Goal: Information Seeking & Learning: Learn about a topic

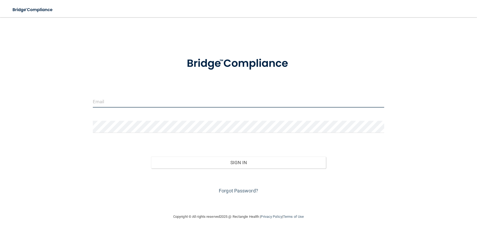
click at [103, 105] on input "email" at bounding box center [239, 102] width 292 height 12
type input "[EMAIL_ADDRESS][DOMAIN_NAME]"
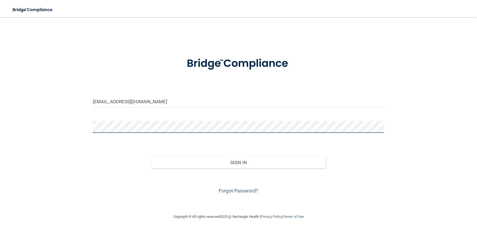
click at [151, 157] on button "Sign In" at bounding box center [238, 163] width 175 height 12
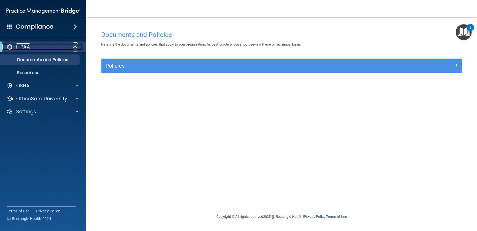
click at [19, 48] on p "HIPAA" at bounding box center [23, 47] width 14 height 6
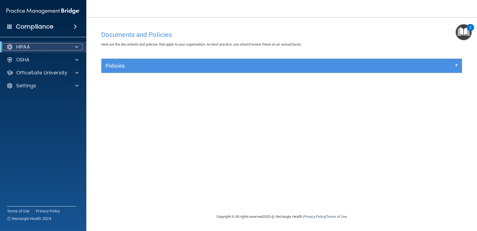
click at [19, 48] on p "HIPAA" at bounding box center [23, 47] width 14 height 6
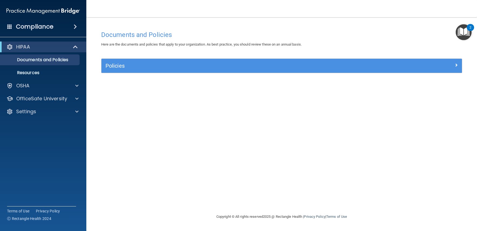
click at [74, 28] on span at bounding box center [75, 26] width 3 height 6
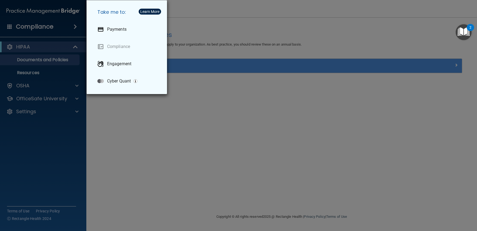
click at [35, 88] on div "Take me to: Payments Compliance Engagement Cyber Quant" at bounding box center [238, 115] width 477 height 231
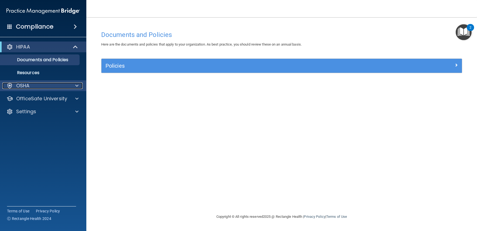
click at [25, 86] on p "OSHA" at bounding box center [23, 86] width 14 height 6
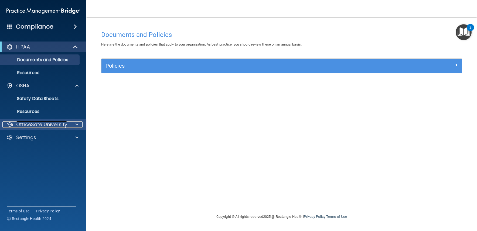
click at [75, 124] on span at bounding box center [76, 125] width 3 height 6
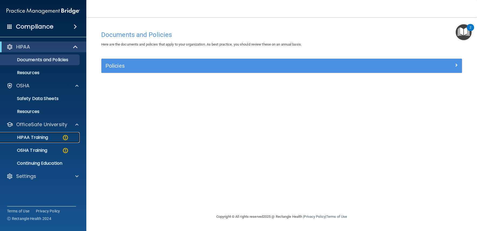
click at [32, 139] on p "HIPAA Training" at bounding box center [26, 137] width 45 height 5
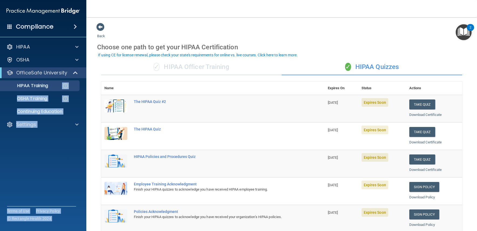
drag, startPoint x: 135, startPoint y: 36, endPoint x: 98, endPoint y: 179, distance: 147.1
click at [0, 142] on div "Compliance HIPAA Documents and Policies Report an Incident Business Associates …" at bounding box center [238, 115] width 477 height 231
click at [410, 106] on button "Take Quiz" at bounding box center [423, 105] width 26 height 10
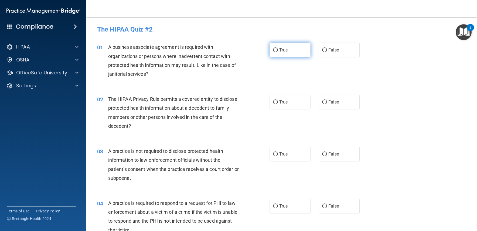
click at [274, 54] on label "True" at bounding box center [290, 50] width 41 height 15
click at [274, 52] on input "True" at bounding box center [275, 50] width 5 height 4
radio input "true"
click at [323, 50] on input "False" at bounding box center [324, 50] width 5 height 4
radio input "true"
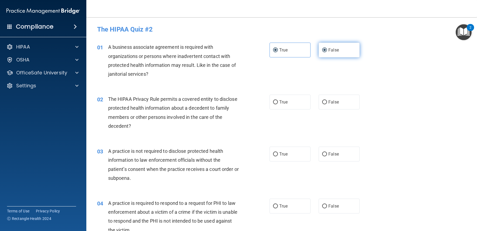
radio input "false"
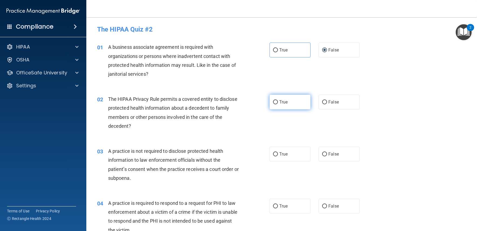
click at [273, 103] on input "True" at bounding box center [275, 102] width 5 height 4
radio input "true"
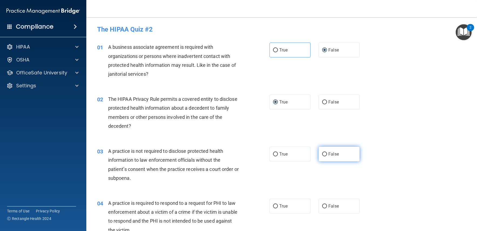
click at [322, 156] on input "False" at bounding box center [324, 155] width 5 height 4
radio input "true"
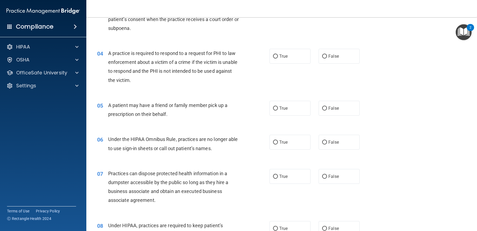
scroll to position [162, 0]
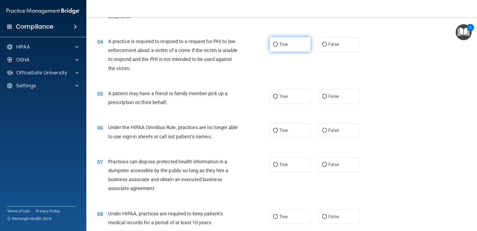
click at [273, 45] on input "True" at bounding box center [275, 45] width 5 height 4
radio input "true"
click at [275, 95] on input "True" at bounding box center [275, 97] width 5 height 4
radio input "true"
click at [322, 132] on input "False" at bounding box center [324, 131] width 5 height 4
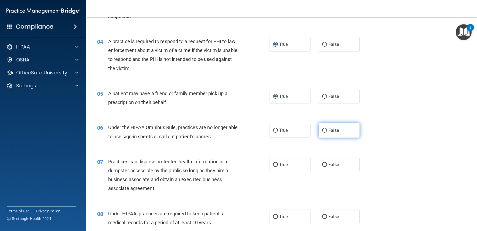
radio input "true"
click at [323, 95] on input "False" at bounding box center [324, 97] width 5 height 4
radio input "true"
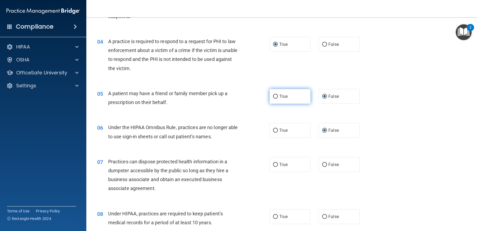
click at [275, 97] on input "True" at bounding box center [275, 97] width 5 height 4
radio input "true"
radio input "false"
click at [322, 166] on input "False" at bounding box center [324, 165] width 5 height 4
radio input "true"
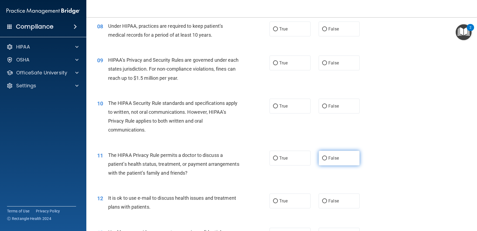
scroll to position [351, 0]
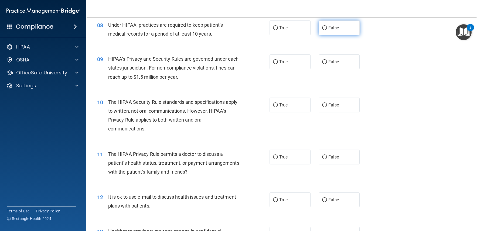
click at [328, 32] on label "False" at bounding box center [339, 28] width 41 height 15
click at [327, 30] on input "False" at bounding box center [324, 28] width 5 height 4
radio input "true"
click at [324, 63] on input "False" at bounding box center [324, 62] width 5 height 4
radio input "true"
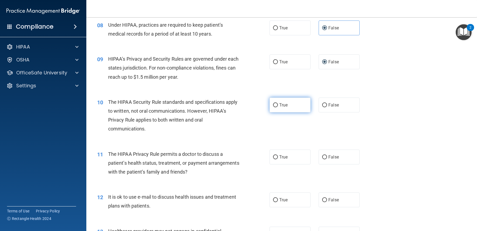
click at [302, 103] on label "True" at bounding box center [290, 105] width 41 height 15
click at [278, 103] on input "True" at bounding box center [275, 105] width 5 height 4
radio input "true"
click at [293, 155] on label "True" at bounding box center [290, 157] width 41 height 15
click at [278, 156] on input "True" at bounding box center [275, 158] width 5 height 4
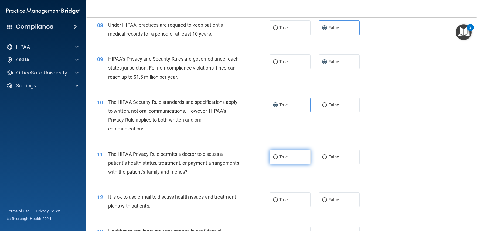
radio input "true"
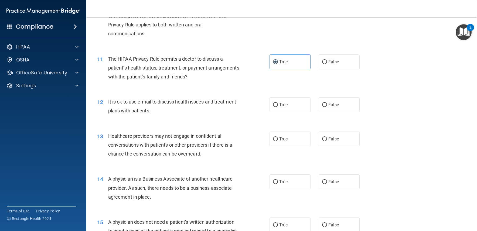
scroll to position [459, 0]
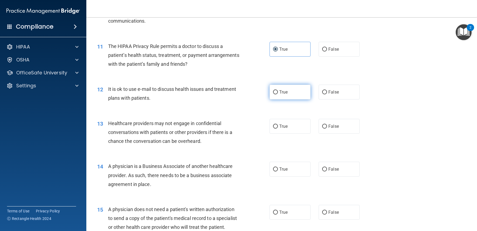
click at [283, 97] on label "True" at bounding box center [290, 92] width 41 height 15
click at [278, 95] on input "True" at bounding box center [275, 92] width 5 height 4
radio input "true"
click at [324, 127] on input "False" at bounding box center [324, 127] width 5 height 4
radio input "true"
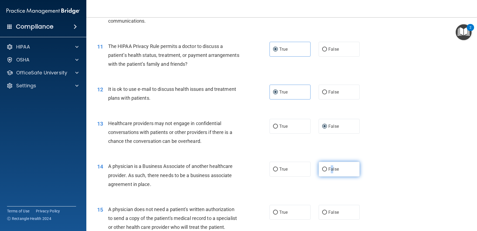
click at [330, 170] on span "False" at bounding box center [334, 169] width 11 height 5
click at [322, 170] on input "False" at bounding box center [324, 170] width 5 height 4
radio input "true"
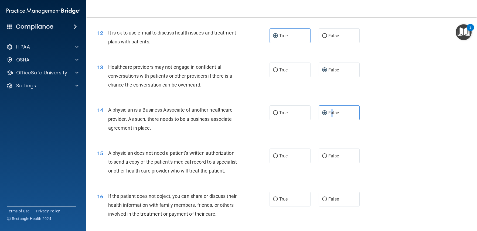
scroll to position [540, 0]
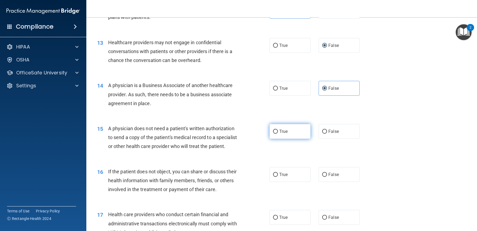
click at [281, 133] on span "True" at bounding box center [284, 131] width 8 height 5
click at [278, 133] on input "True" at bounding box center [275, 132] width 5 height 4
radio input "true"
drag, startPoint x: 299, startPoint y: 180, endPoint x: 289, endPoint y: 186, distance: 11.6
click at [289, 182] on label "True" at bounding box center [290, 174] width 41 height 15
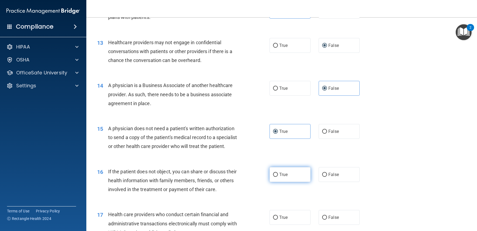
click at [278, 177] on input "True" at bounding box center [275, 175] width 5 height 4
radio input "true"
click at [289, 182] on label "True" at bounding box center [290, 174] width 41 height 15
click at [278, 177] on input "True" at bounding box center [275, 175] width 5 height 4
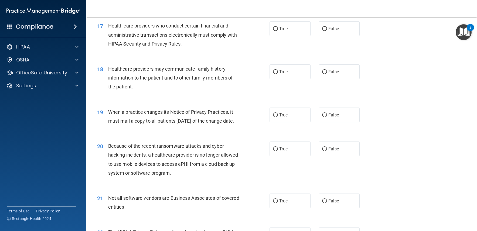
scroll to position [702, 0]
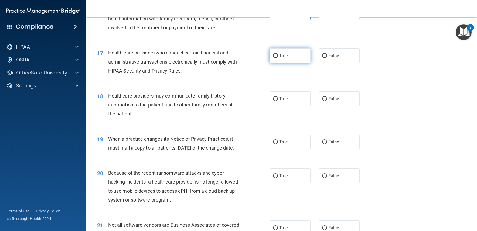
click at [287, 63] on label "True" at bounding box center [290, 55] width 41 height 15
click at [278, 58] on input "True" at bounding box center [275, 56] width 5 height 4
radio input "true"
click at [325, 101] on input "False" at bounding box center [324, 99] width 5 height 4
radio input "true"
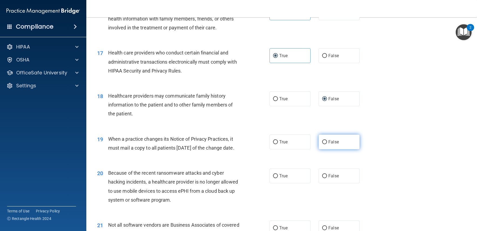
click at [329, 145] on span "False" at bounding box center [334, 142] width 11 height 5
click at [327, 144] on input "False" at bounding box center [324, 142] width 5 height 4
radio input "true"
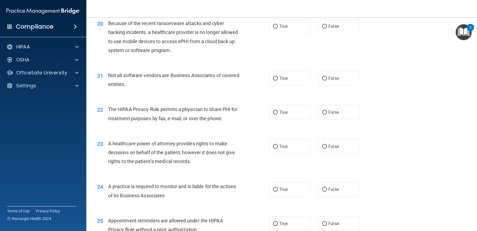
scroll to position [864, 0]
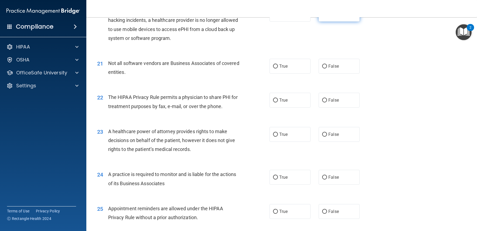
click at [342, 22] on label "False" at bounding box center [339, 14] width 41 height 15
click at [327, 16] on input "False" at bounding box center [324, 14] width 5 height 4
radio input "true"
click at [289, 74] on label "True" at bounding box center [290, 66] width 41 height 15
click at [278, 69] on input "True" at bounding box center [275, 67] width 5 height 4
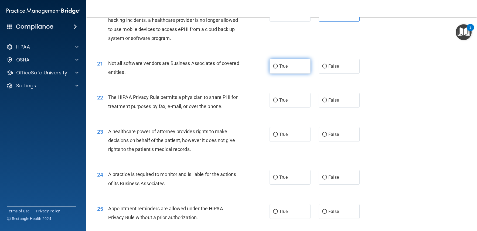
radio input "true"
click at [282, 103] on span "True" at bounding box center [284, 100] width 8 height 5
click at [278, 103] on input "True" at bounding box center [275, 101] width 5 height 4
radio input "true"
click at [276, 142] on label "True" at bounding box center [290, 134] width 41 height 15
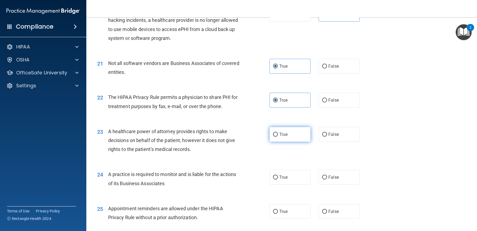
click at [276, 137] on input "True" at bounding box center [275, 135] width 5 height 4
radio input "true"
click at [277, 142] on label "True" at bounding box center [290, 134] width 41 height 15
click at [277, 137] on input "True" at bounding box center [275, 135] width 5 height 4
click at [325, 142] on label "False" at bounding box center [339, 134] width 41 height 15
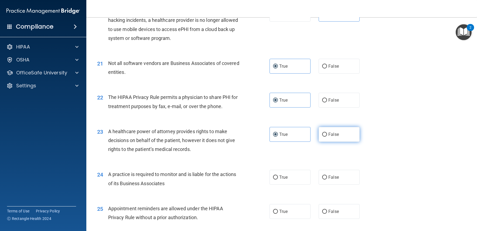
click at [325, 137] on input "False" at bounding box center [324, 135] width 5 height 4
radio input "true"
radio input "false"
click at [322, 180] on input "False" at bounding box center [324, 178] width 5 height 4
radio input "true"
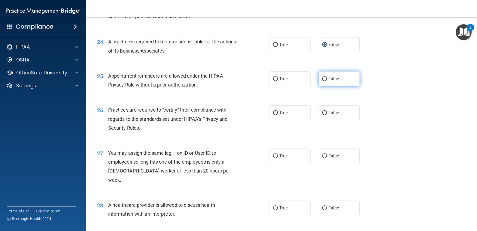
scroll to position [999, 0]
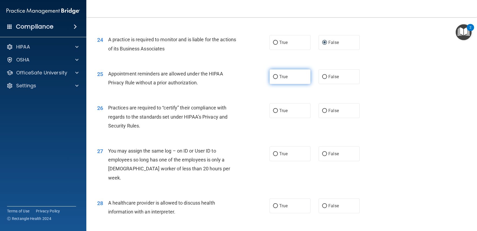
click at [282, 84] on label "True" at bounding box center [290, 76] width 41 height 15
click at [278, 79] on input "True" at bounding box center [275, 77] width 5 height 4
radio input "true"
click at [327, 118] on label "False" at bounding box center [339, 110] width 41 height 15
click at [327, 113] on input "False" at bounding box center [324, 111] width 5 height 4
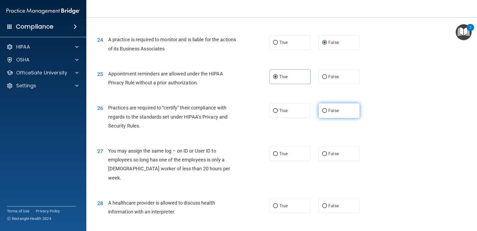
radio input "true"
click at [323, 156] on input "False" at bounding box center [324, 154] width 5 height 4
radio input "true"
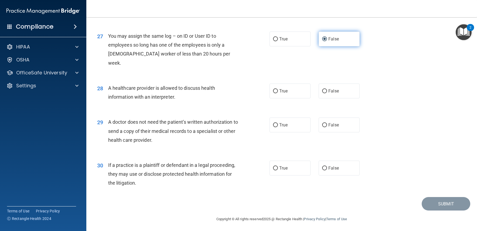
scroll to position [1124, 0]
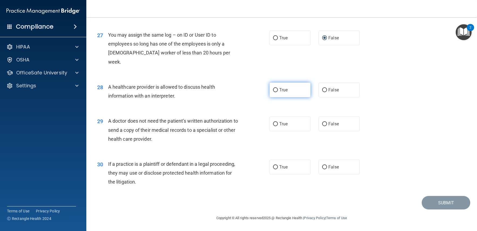
click at [286, 89] on label "True" at bounding box center [290, 90] width 41 height 15
click at [278, 89] on input "True" at bounding box center [275, 90] width 5 height 4
radio input "true"
click at [294, 123] on label "True" at bounding box center [290, 124] width 41 height 15
click at [278, 123] on input "True" at bounding box center [275, 124] width 5 height 4
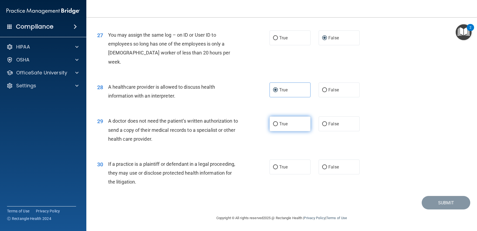
radio input "true"
click at [281, 166] on span "True" at bounding box center [284, 167] width 8 height 5
click at [278, 166] on input "True" at bounding box center [275, 168] width 5 height 4
radio input "true"
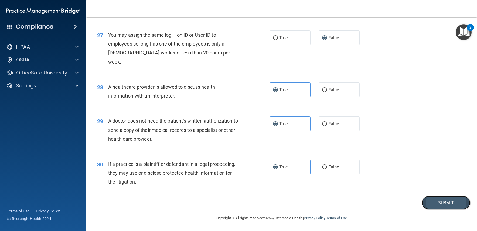
click at [436, 201] on button "Submit" at bounding box center [446, 203] width 49 height 14
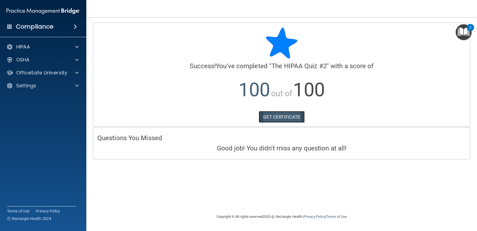
click at [267, 114] on link "GET CERTIFICATE" at bounding box center [282, 117] width 46 height 12
click at [77, 63] on span at bounding box center [76, 60] width 3 height 6
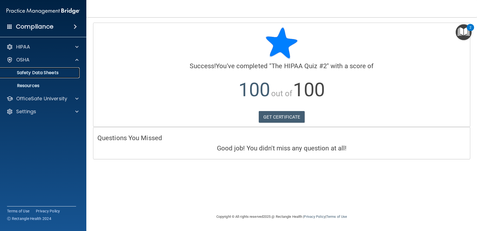
click at [57, 71] on p "Safety Data Sheets" at bounding box center [41, 72] width 74 height 5
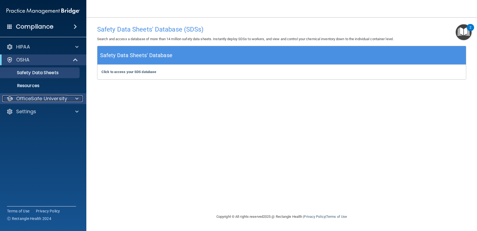
click at [76, 98] on span at bounding box center [76, 99] width 3 height 6
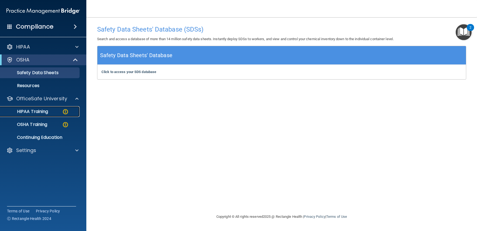
click at [62, 111] on img at bounding box center [65, 112] width 7 height 7
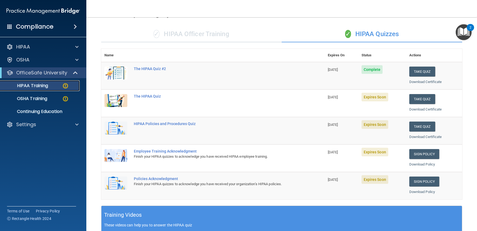
scroll to position [27, 0]
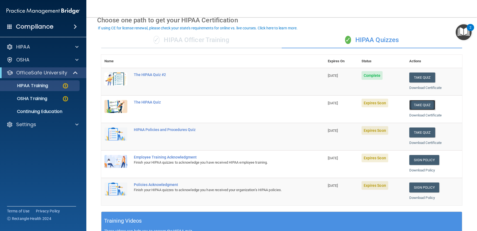
click at [410, 108] on button "Take Quiz" at bounding box center [423, 105] width 26 height 10
click at [417, 133] on button "Take Quiz" at bounding box center [423, 133] width 26 height 10
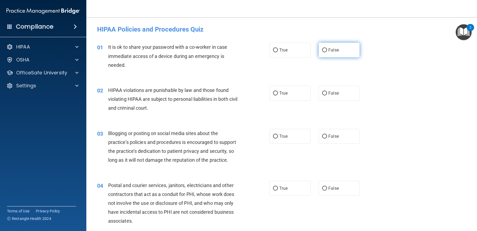
click at [331, 52] on span "False" at bounding box center [334, 50] width 11 height 5
click at [327, 52] on input "False" at bounding box center [324, 50] width 5 height 4
radio input "true"
click at [289, 95] on label "True" at bounding box center [290, 93] width 41 height 15
click at [278, 95] on input "True" at bounding box center [275, 94] width 5 height 4
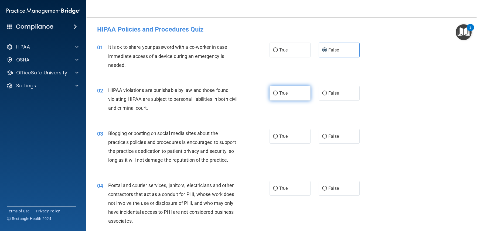
radio input "true"
click at [323, 138] on input "False" at bounding box center [324, 137] width 5 height 4
radio input "true"
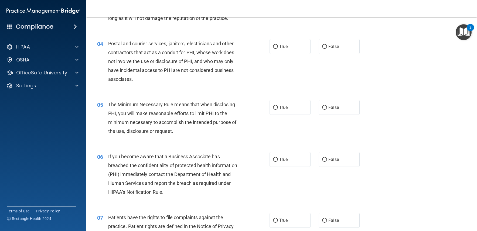
scroll to position [162, 0]
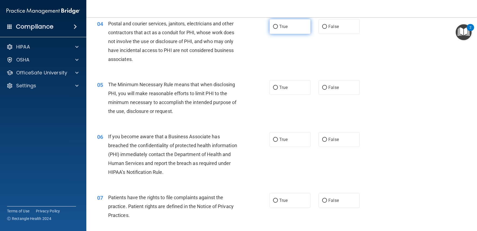
click at [276, 28] on input "True" at bounding box center [275, 27] width 5 height 4
radio input "true"
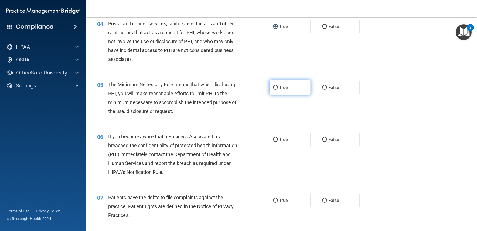
click at [281, 90] on span "True" at bounding box center [284, 87] width 8 height 5
click at [278, 90] on input "True" at bounding box center [275, 88] width 5 height 4
radio input "true"
click at [273, 140] on input "True" at bounding box center [275, 140] width 5 height 4
radio input "true"
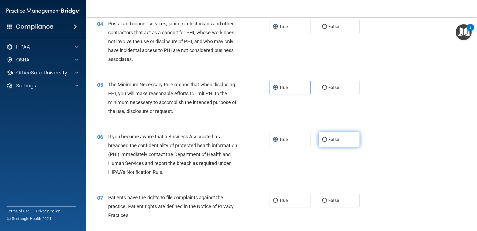
click at [324, 140] on input "False" at bounding box center [324, 140] width 5 height 4
radio input "true"
radio input "false"
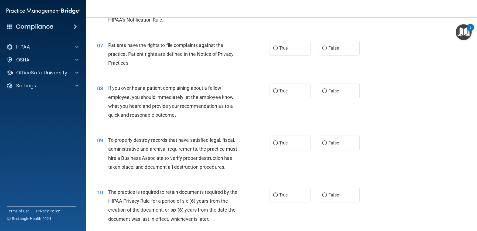
scroll to position [324, 0]
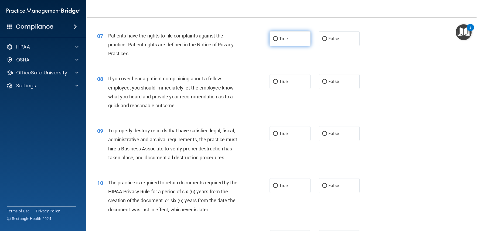
click at [279, 42] on label "True" at bounding box center [290, 38] width 41 height 15
click at [278, 41] on input "True" at bounding box center [275, 39] width 5 height 4
radio input "true"
click at [333, 84] on span "False" at bounding box center [334, 81] width 11 height 5
click at [327, 84] on input "False" at bounding box center [324, 82] width 5 height 4
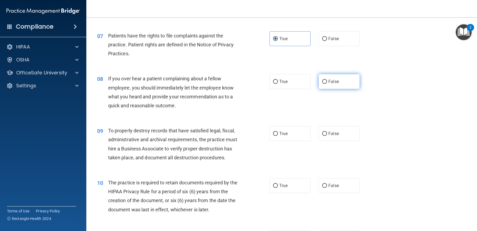
radio input "true"
click at [279, 129] on label "True" at bounding box center [290, 133] width 41 height 15
click at [278, 132] on input "True" at bounding box center [275, 134] width 5 height 4
radio input "true"
click at [315, 132] on div "True False" at bounding box center [319, 133] width 99 height 15
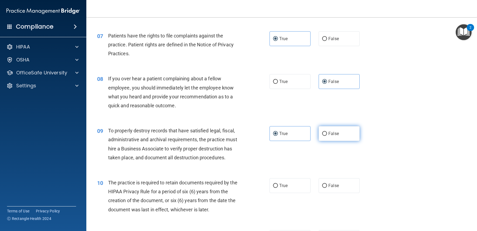
click at [324, 134] on input "False" at bounding box center [324, 134] width 5 height 4
radio input "true"
radio input "false"
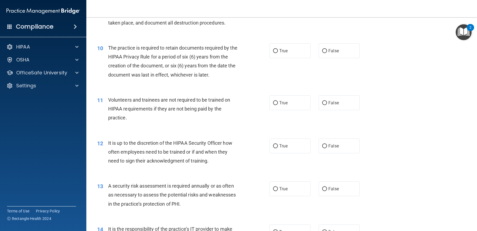
scroll to position [486, 0]
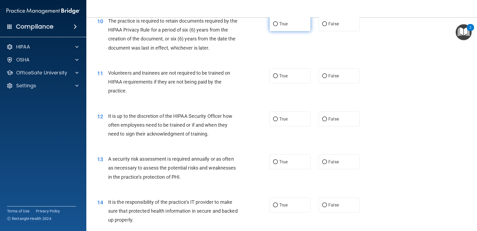
click at [287, 25] on label "True" at bounding box center [290, 23] width 41 height 15
click at [278, 25] on input "True" at bounding box center [275, 24] width 5 height 4
radio input "true"
click at [329, 76] on span "False" at bounding box center [334, 75] width 11 height 5
click at [327, 76] on input "False" at bounding box center [324, 76] width 5 height 4
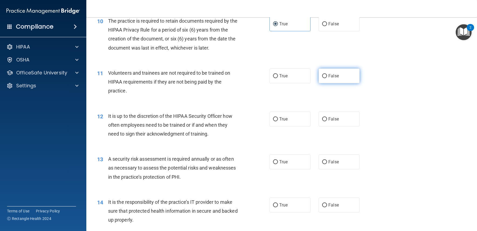
radio input "true"
click at [326, 121] on label "False" at bounding box center [339, 119] width 41 height 15
click at [326, 121] on input "False" at bounding box center [324, 119] width 5 height 4
radio input "true"
click at [283, 164] on span "True" at bounding box center [284, 162] width 8 height 5
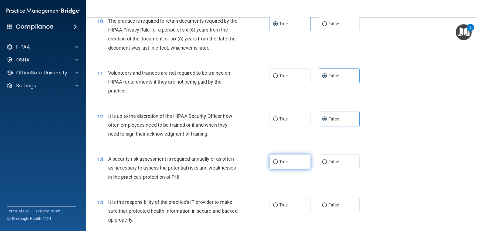
click at [278, 164] on input "True" at bounding box center [275, 162] width 5 height 4
radio input "true"
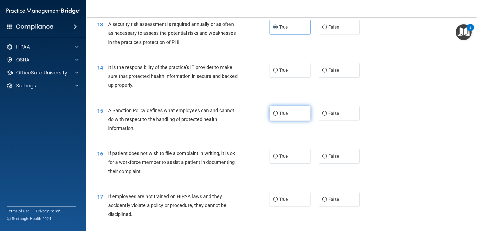
scroll to position [648, 0]
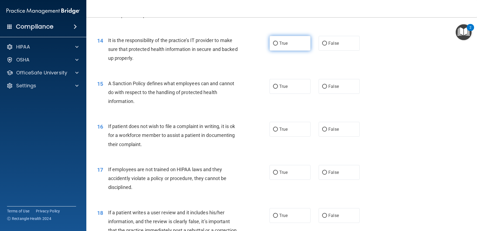
click at [282, 47] on label "True" at bounding box center [290, 43] width 41 height 15
click at [278, 46] on input "True" at bounding box center [275, 44] width 5 height 4
radio input "true"
click at [322, 46] on label "False" at bounding box center [339, 43] width 41 height 15
click at [322, 46] on input "False" at bounding box center [324, 44] width 5 height 4
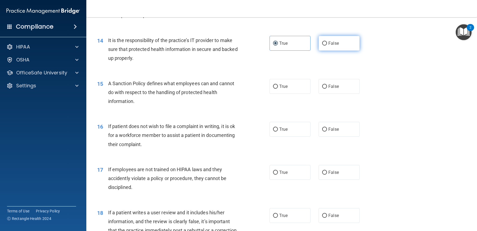
radio input "true"
radio input "false"
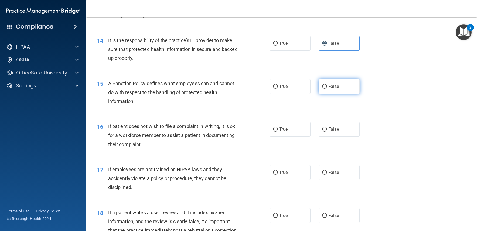
click at [322, 86] on input "False" at bounding box center [324, 87] width 5 height 4
radio input "true"
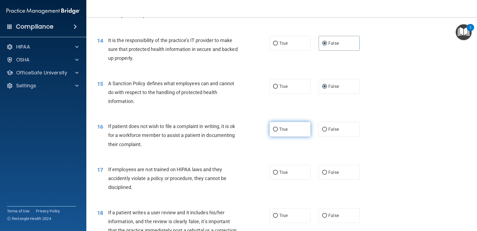
click at [286, 131] on span "True" at bounding box center [284, 129] width 8 height 5
click at [278, 131] on input "True" at bounding box center [275, 130] width 5 height 4
radio input "true"
click at [338, 173] on label "False" at bounding box center [339, 172] width 41 height 15
click at [327, 173] on input "False" at bounding box center [324, 173] width 5 height 4
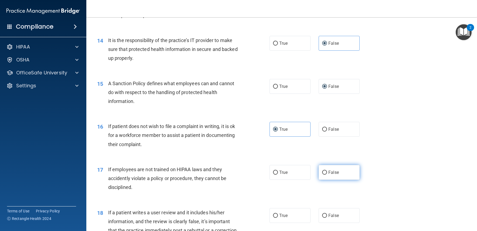
radio input "true"
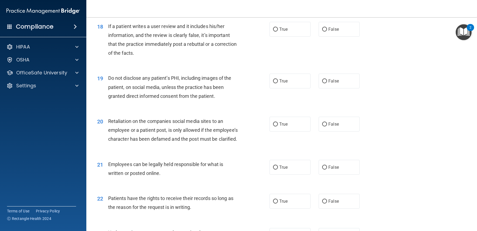
scroll to position [837, 0]
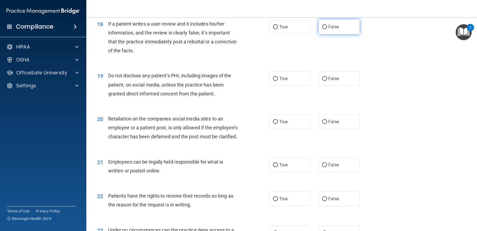
click at [334, 29] on label "False" at bounding box center [339, 26] width 41 height 15
click at [327, 29] on input "False" at bounding box center [324, 27] width 5 height 4
radio input "true"
click at [275, 80] on input "True" at bounding box center [275, 79] width 5 height 4
radio input "true"
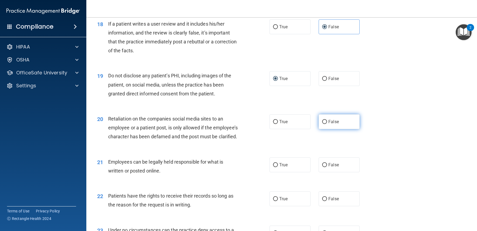
click at [322, 122] on input "False" at bounding box center [324, 122] width 5 height 4
radio input "true"
click at [301, 173] on label "True" at bounding box center [290, 165] width 41 height 15
click at [278, 167] on input "True" at bounding box center [275, 165] width 5 height 4
radio input "true"
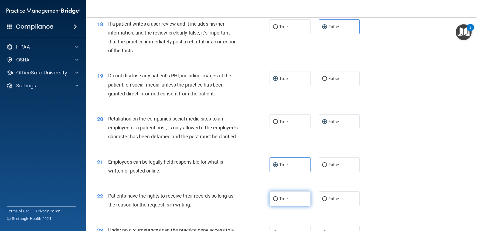
click at [287, 207] on label "True" at bounding box center [290, 199] width 41 height 15
click at [278, 201] on input "True" at bounding box center [275, 199] width 5 height 4
radio input "true"
click at [326, 205] on label "False" at bounding box center [339, 199] width 41 height 15
click at [326, 201] on input "False" at bounding box center [324, 199] width 5 height 4
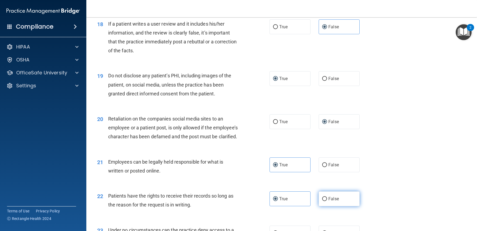
radio input "true"
radio input "false"
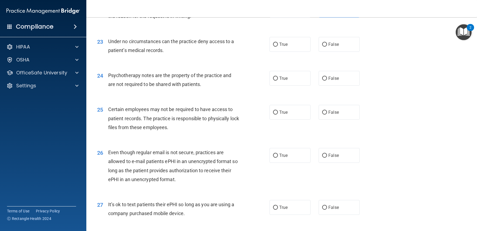
scroll to position [1053, 0]
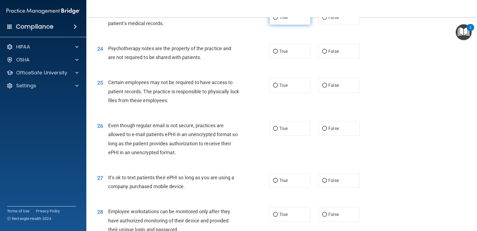
click at [272, 25] on label "True" at bounding box center [290, 17] width 41 height 15
click at [273, 20] on input "True" at bounding box center [275, 18] width 5 height 4
radio input "true"
click at [324, 25] on label "False" at bounding box center [339, 17] width 41 height 15
click at [324, 20] on input "False" at bounding box center [324, 18] width 5 height 4
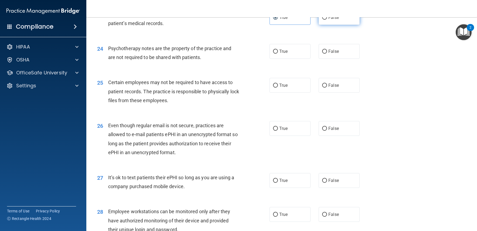
radio input "true"
radio input "false"
click at [288, 59] on label "True" at bounding box center [290, 51] width 41 height 15
click at [278, 54] on input "True" at bounding box center [275, 52] width 5 height 4
radio input "true"
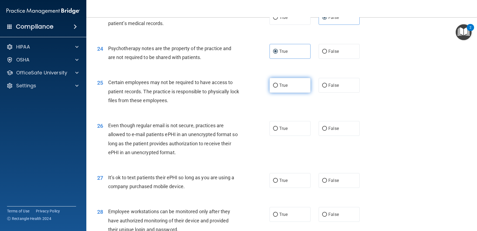
click at [289, 93] on label "True" at bounding box center [290, 85] width 41 height 15
click at [278, 88] on input "True" at bounding box center [275, 86] width 5 height 4
radio input "true"
click at [287, 136] on label "True" at bounding box center [290, 128] width 41 height 15
click at [278, 131] on input "True" at bounding box center [275, 129] width 5 height 4
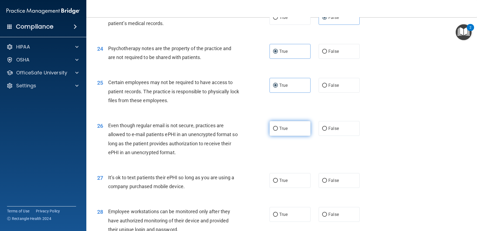
radio input "true"
click at [330, 183] on span "False" at bounding box center [334, 180] width 11 height 5
click at [327, 183] on input "False" at bounding box center [324, 181] width 5 height 4
radio input "true"
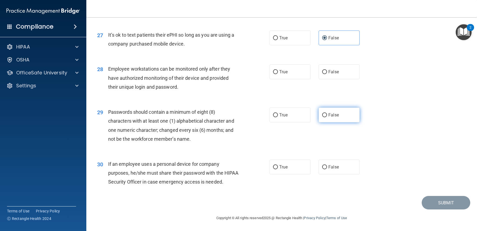
scroll to position [1214, 0]
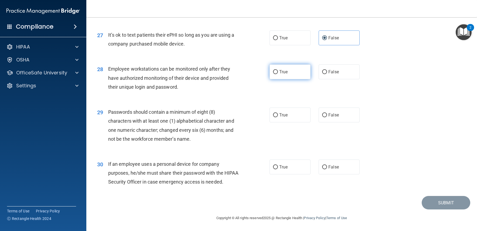
click at [287, 66] on label "True" at bounding box center [290, 72] width 41 height 15
click at [278, 70] on input "True" at bounding box center [275, 72] width 5 height 4
radio input "true"
click at [326, 65] on label "False" at bounding box center [339, 72] width 41 height 15
click at [326, 70] on input "False" at bounding box center [324, 72] width 5 height 4
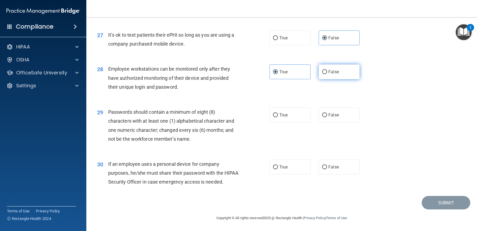
radio input "true"
radio input "false"
click at [274, 113] on input "True" at bounding box center [275, 115] width 5 height 4
radio input "true"
click at [325, 166] on input "False" at bounding box center [324, 168] width 5 height 4
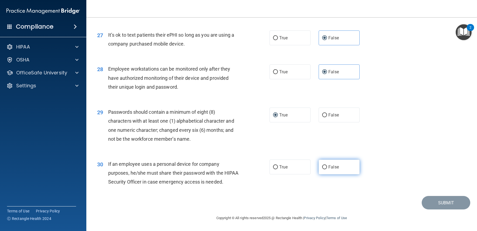
radio input "true"
click at [438, 202] on button "Submit" at bounding box center [446, 203] width 49 height 14
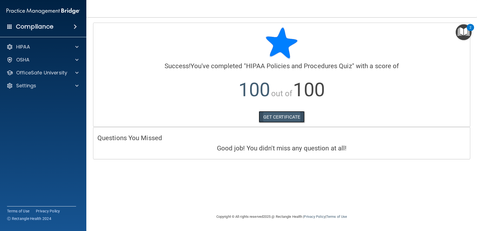
click at [271, 118] on link "GET CERTIFICATE" at bounding box center [282, 117] width 46 height 12
click at [76, 61] on span at bounding box center [76, 60] width 3 height 6
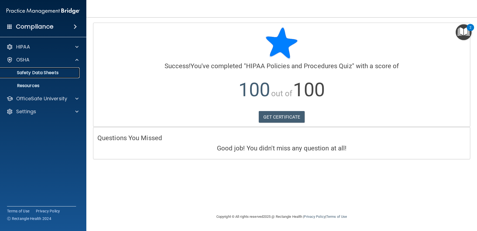
click at [64, 70] on p "Safety Data Sheets" at bounding box center [41, 72] width 74 height 5
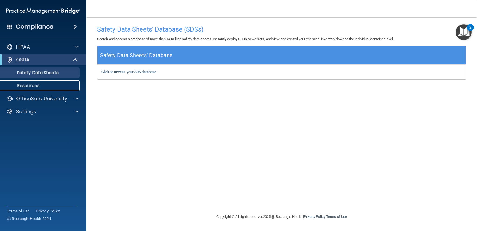
click at [42, 86] on p "Resources" at bounding box center [41, 85] width 74 height 5
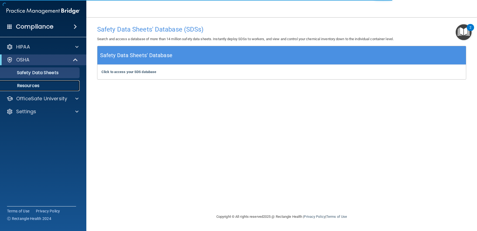
click at [22, 84] on p "Resources" at bounding box center [41, 85] width 74 height 5
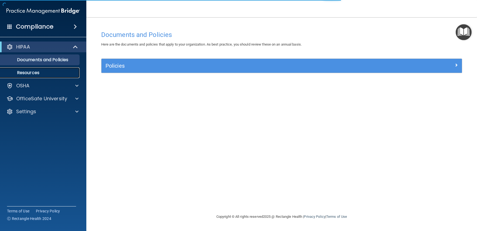
click at [39, 74] on p "Resources" at bounding box center [41, 72] width 74 height 5
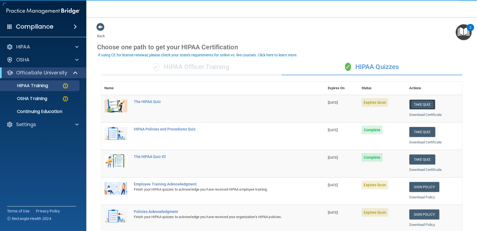
click at [410, 108] on button "Take Quiz" at bounding box center [423, 105] width 26 height 10
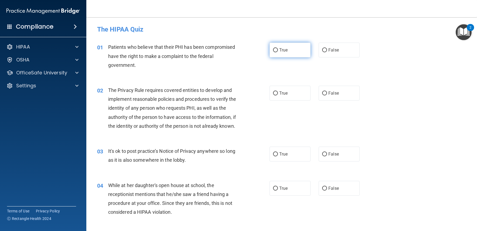
click at [292, 53] on label "True" at bounding box center [290, 50] width 41 height 15
click at [278, 52] on input "True" at bounding box center [275, 50] width 5 height 4
radio input "true"
click at [285, 96] on span "True" at bounding box center [284, 93] width 8 height 5
click at [278, 96] on input "True" at bounding box center [275, 94] width 5 height 4
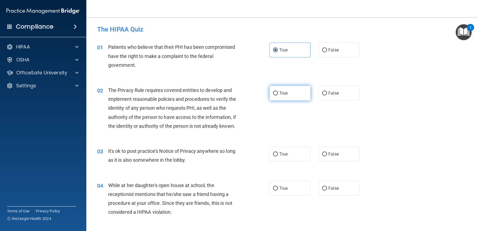
radio input "true"
click at [329, 155] on span "False" at bounding box center [334, 154] width 11 height 5
click at [326, 155] on input "False" at bounding box center [324, 155] width 5 height 4
radio input "true"
click at [325, 191] on label "False" at bounding box center [339, 188] width 41 height 15
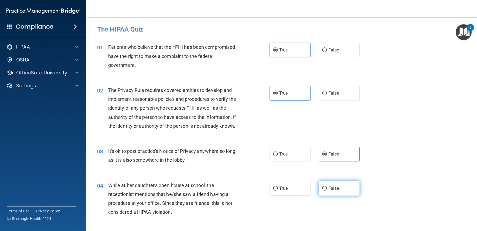
click at [325, 191] on input "False" at bounding box center [324, 189] width 5 height 4
radio input "true"
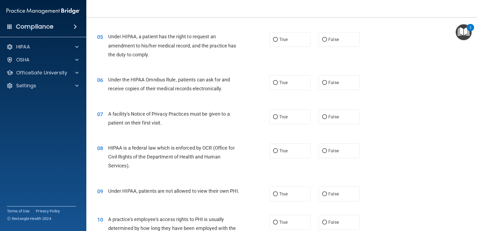
scroll to position [189, 0]
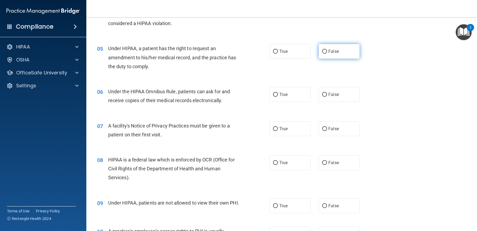
click at [344, 52] on label "False" at bounding box center [339, 51] width 41 height 15
click at [327, 52] on input "False" at bounding box center [324, 52] width 5 height 4
radio input "true"
click at [280, 95] on span "True" at bounding box center [284, 94] width 8 height 5
click at [278, 95] on input "True" at bounding box center [275, 95] width 5 height 4
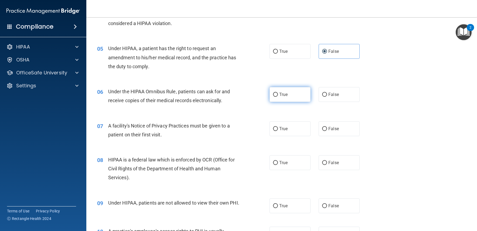
radio input "true"
click at [293, 133] on label "True" at bounding box center [290, 129] width 41 height 15
click at [278, 131] on input "True" at bounding box center [275, 129] width 5 height 4
radio input "true"
click at [285, 164] on span "True" at bounding box center [284, 162] width 8 height 5
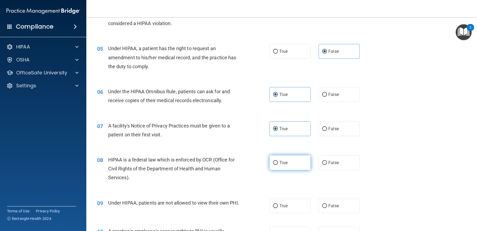
click at [278, 164] on input "True" at bounding box center [275, 163] width 5 height 4
radio input "true"
click at [329, 208] on span "False" at bounding box center [334, 206] width 11 height 5
click at [327, 208] on input "False" at bounding box center [324, 206] width 5 height 4
radio input "true"
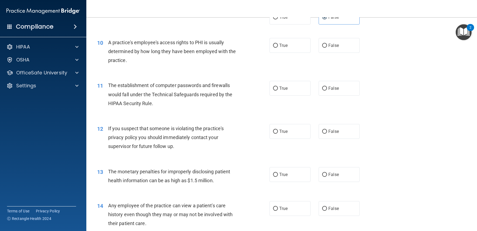
scroll to position [405, 0]
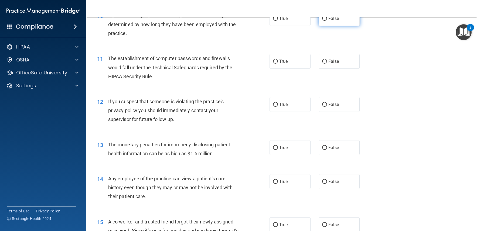
click at [332, 21] on span "False" at bounding box center [334, 18] width 11 height 5
click at [327, 21] on input "False" at bounding box center [324, 19] width 5 height 4
radio input "true"
click at [322, 64] on input "False" at bounding box center [324, 62] width 5 height 4
radio input "true"
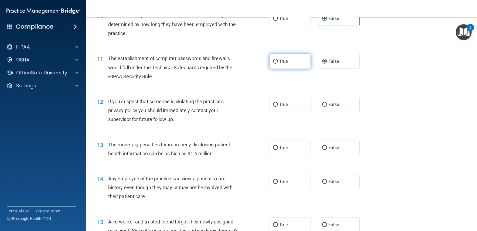
click at [287, 67] on label "True" at bounding box center [290, 61] width 41 height 15
click at [278, 64] on input "True" at bounding box center [275, 62] width 5 height 4
radio input "true"
radio input "false"
click at [278, 112] on label "True" at bounding box center [290, 104] width 41 height 15
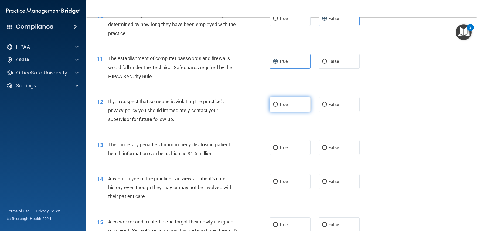
click at [278, 107] on input "True" at bounding box center [275, 105] width 5 height 4
radio input "true"
click at [278, 155] on label "True" at bounding box center [290, 147] width 41 height 15
click at [278, 150] on input "True" at bounding box center [275, 148] width 5 height 4
radio input "true"
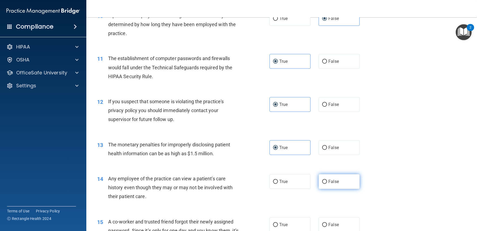
click at [326, 187] on label "False" at bounding box center [339, 181] width 41 height 15
click at [326, 184] on input "False" at bounding box center [324, 182] width 5 height 4
radio input "true"
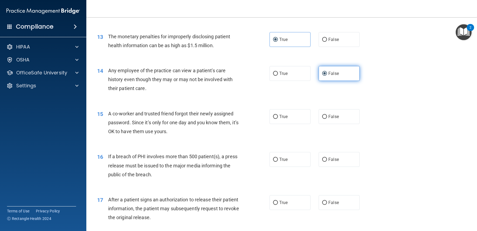
scroll to position [540, 0]
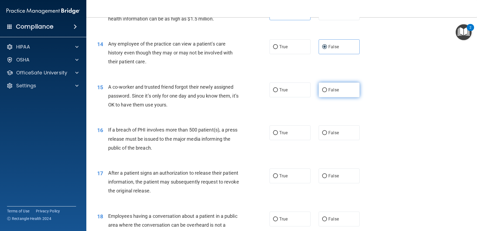
click at [333, 97] on label "False" at bounding box center [339, 90] width 41 height 15
click at [322, 92] on input "False" at bounding box center [324, 90] width 5 height 4
radio input "true"
click at [281, 136] on span "True" at bounding box center [284, 132] width 8 height 5
click at [278, 135] on input "True" at bounding box center [275, 133] width 5 height 4
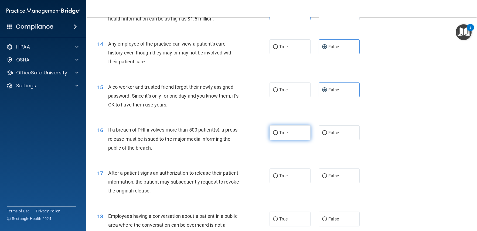
radio input "true"
click at [325, 184] on label "False" at bounding box center [339, 176] width 41 height 15
click at [325, 179] on input "False" at bounding box center [324, 176] width 5 height 4
radio input "true"
click at [288, 184] on label "True" at bounding box center [290, 176] width 41 height 15
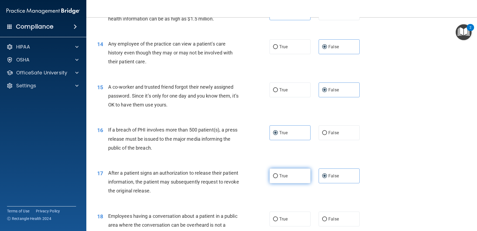
click at [278, 179] on input "True" at bounding box center [275, 176] width 5 height 4
radio input "true"
radio input "false"
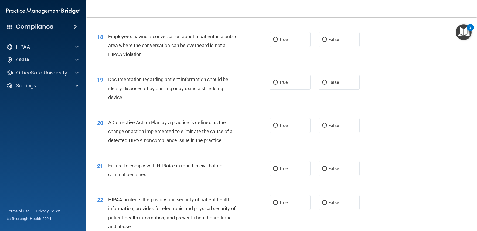
scroll to position [729, 0]
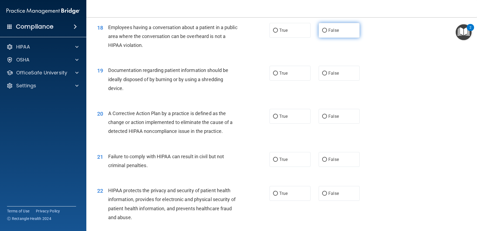
click at [328, 38] on label "False" at bounding box center [339, 30] width 41 height 15
click at [327, 33] on input "False" at bounding box center [324, 31] width 5 height 4
radio input "true"
click at [280, 76] on span "True" at bounding box center [284, 73] width 8 height 5
click at [278, 76] on input "True" at bounding box center [275, 74] width 5 height 4
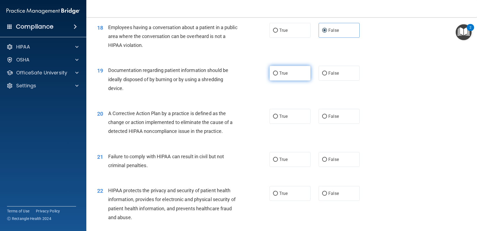
radio input "true"
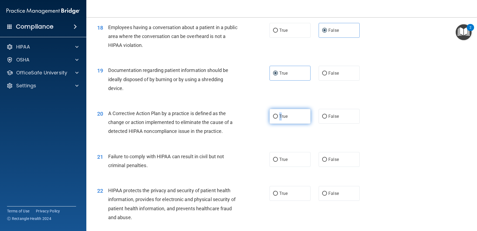
click at [280, 119] on span "True" at bounding box center [284, 116] width 8 height 5
click at [273, 119] on input "True" at bounding box center [275, 117] width 5 height 4
radio input "true"
click at [330, 162] on span "False" at bounding box center [334, 159] width 11 height 5
click at [327, 162] on input "False" at bounding box center [324, 160] width 5 height 4
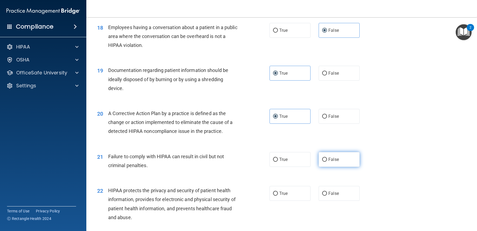
radio input "true"
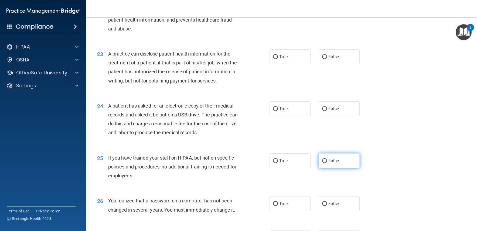
scroll to position [891, 0]
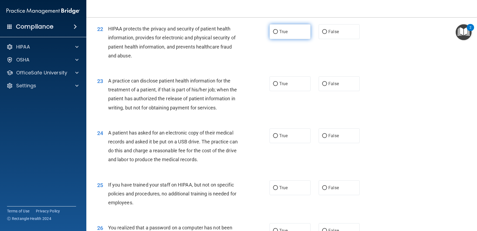
click at [294, 39] on label "True" at bounding box center [290, 31] width 41 height 15
click at [278, 34] on input "True" at bounding box center [275, 32] width 5 height 4
radio input "true"
click at [281, 91] on label "True" at bounding box center [290, 83] width 41 height 15
click at [278, 86] on input "True" at bounding box center [275, 84] width 5 height 4
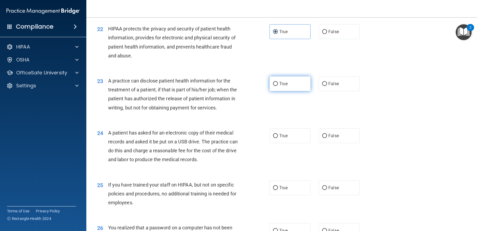
radio input "true"
click at [329, 86] on span "False" at bounding box center [334, 83] width 11 height 5
click at [326, 86] on input "False" at bounding box center [324, 84] width 5 height 4
radio input "true"
radio input "false"
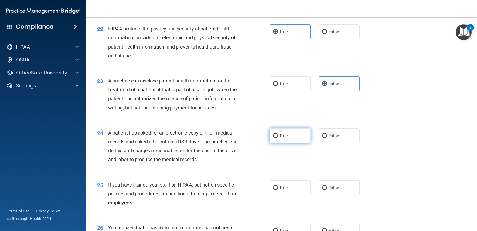
click at [280, 139] on span "True" at bounding box center [284, 135] width 8 height 5
click at [278, 138] on input "True" at bounding box center [275, 136] width 5 height 4
radio input "true"
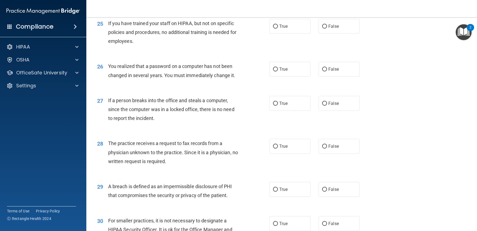
scroll to position [1053, 0]
click at [326, 33] on label "False" at bounding box center [339, 26] width 41 height 15
click at [326, 28] on input "False" at bounding box center [324, 26] width 5 height 4
radio input "true"
click at [273, 71] on input "True" at bounding box center [275, 69] width 5 height 4
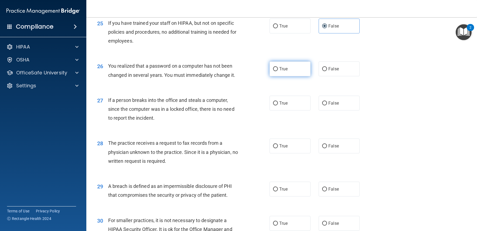
radio input "true"
click at [329, 106] on span "False" at bounding box center [334, 103] width 11 height 5
click at [327, 106] on input "False" at bounding box center [324, 104] width 5 height 4
radio input "true"
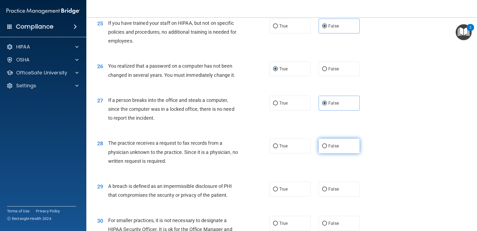
click at [337, 154] on label "False" at bounding box center [339, 146] width 41 height 15
click at [327, 149] on input "False" at bounding box center [324, 146] width 5 height 4
radio input "true"
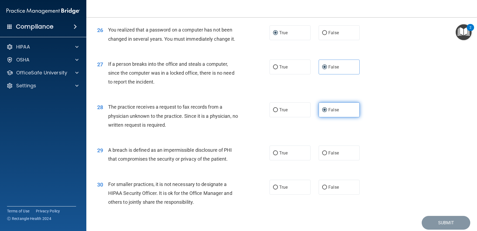
scroll to position [1124, 0]
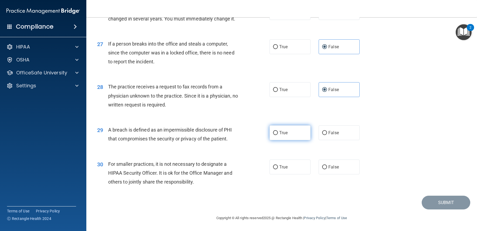
click at [293, 132] on label "True" at bounding box center [290, 133] width 41 height 15
click at [278, 132] on input "True" at bounding box center [275, 133] width 5 height 4
radio input "true"
click at [329, 169] on span "False" at bounding box center [334, 167] width 11 height 5
click at [326, 169] on input "False" at bounding box center [324, 168] width 5 height 4
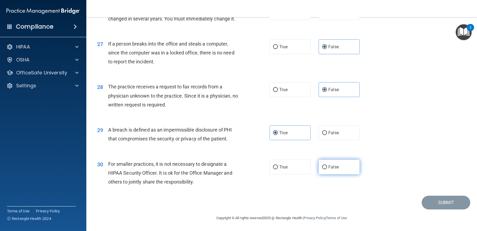
radio input "true"
click at [438, 202] on button "Submit" at bounding box center [446, 203] width 49 height 14
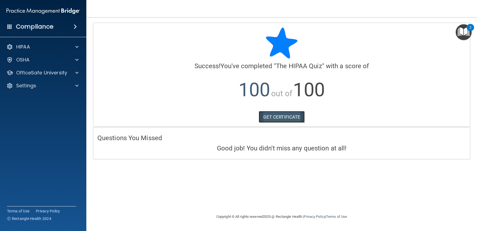
click at [287, 121] on link "GET CERTIFICATE" at bounding box center [282, 117] width 46 height 12
click at [78, 47] on span at bounding box center [76, 47] width 3 height 6
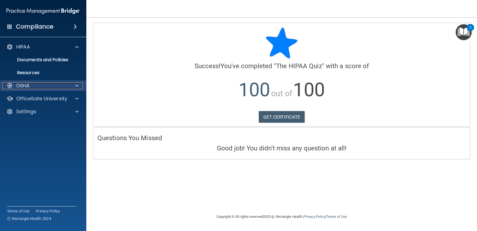
click at [78, 86] on span at bounding box center [76, 86] width 3 height 6
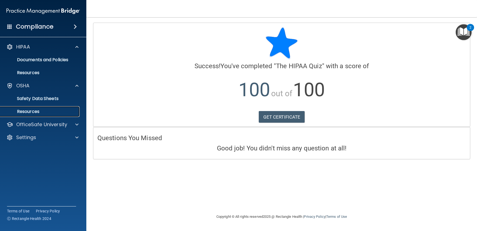
click at [32, 111] on p "Resources" at bounding box center [41, 111] width 74 height 5
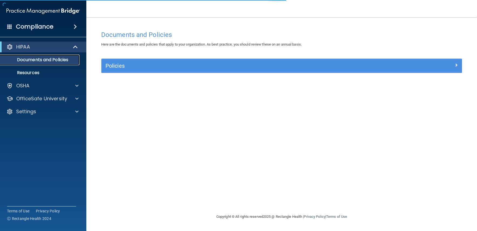
click at [33, 60] on p "Documents and Policies" at bounding box center [41, 59] width 74 height 5
click at [29, 72] on p "Resources" at bounding box center [41, 72] width 74 height 5
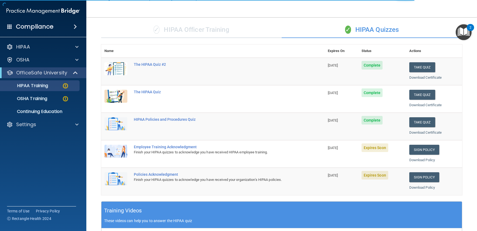
scroll to position [81, 0]
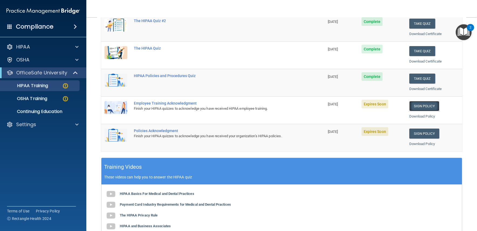
click at [410, 107] on link "Sign Policy" at bounding box center [425, 106] width 30 height 10
click at [9, 28] on span at bounding box center [9, 26] width 5 height 5
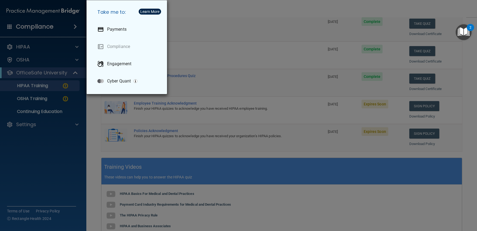
click at [39, 64] on div "Take me to: Payments Compliance Engagement Cyber Quant" at bounding box center [238, 115] width 477 height 231
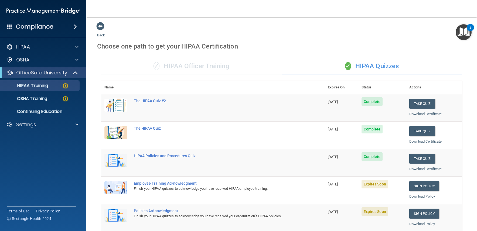
scroll to position [0, 0]
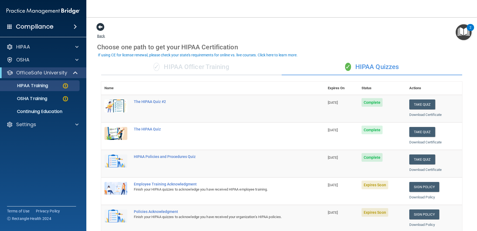
click at [101, 26] on span at bounding box center [100, 27] width 8 height 8
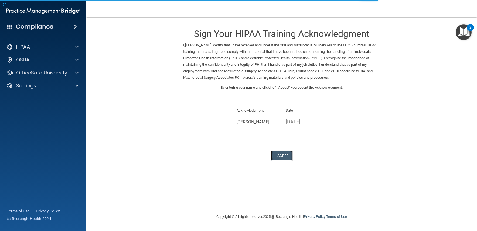
click at [279, 157] on button "I Agree" at bounding box center [282, 156] width 22 height 10
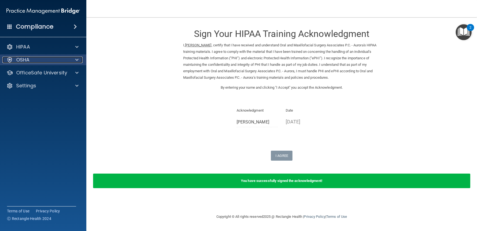
click at [76, 58] on span at bounding box center [76, 60] width 3 height 6
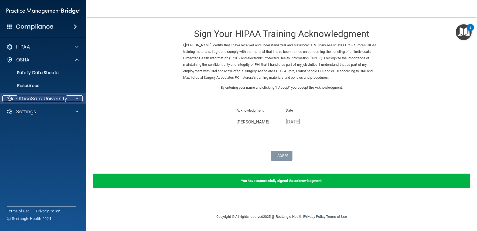
click at [78, 100] on span at bounding box center [76, 99] width 3 height 6
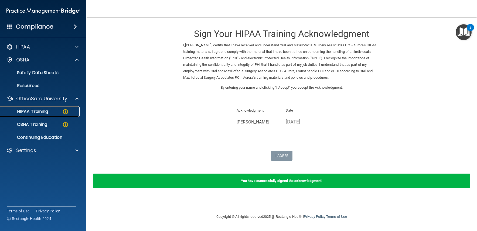
click at [67, 112] on img at bounding box center [65, 112] width 7 height 7
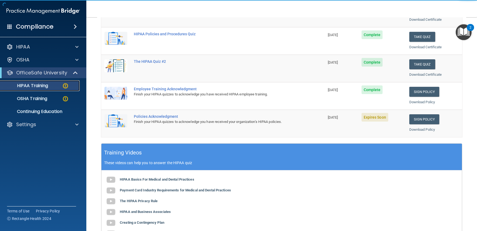
scroll to position [108, 0]
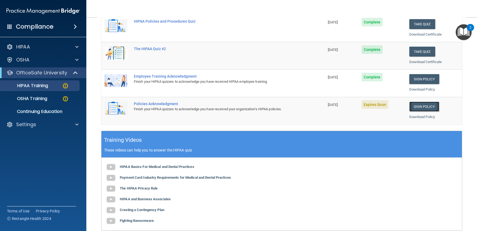
click at [420, 106] on link "Sign Policy" at bounding box center [425, 107] width 30 height 10
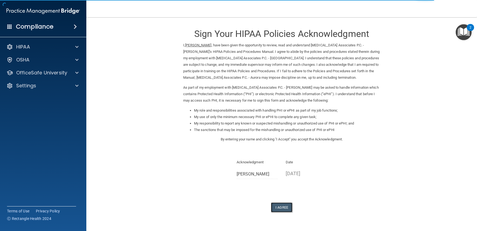
click at [280, 213] on button "I Agree" at bounding box center [282, 208] width 22 height 10
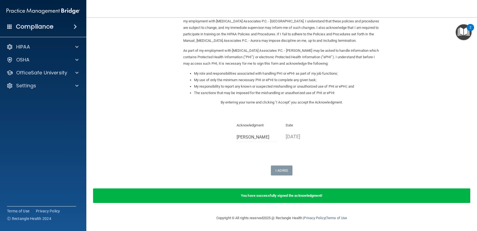
scroll to position [43, 0]
click at [76, 72] on span at bounding box center [76, 73] width 3 height 6
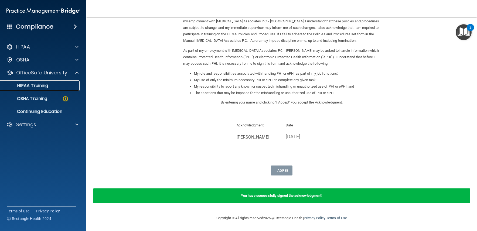
click at [32, 87] on p "HIPAA Training" at bounding box center [26, 85] width 45 height 5
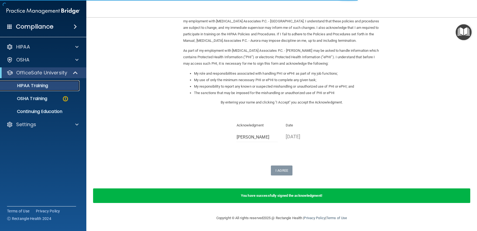
scroll to position [175, 0]
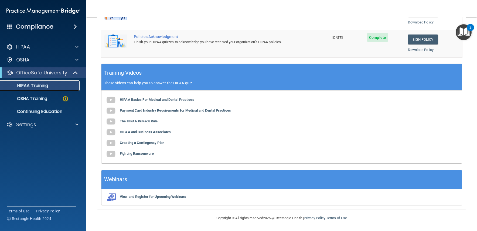
click at [32, 87] on p "HIPAA Training" at bounding box center [26, 85] width 45 height 5
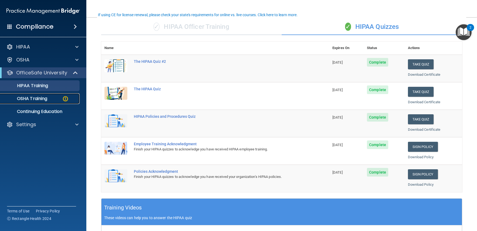
click at [41, 101] on p "OSHA Training" at bounding box center [26, 98] width 44 height 5
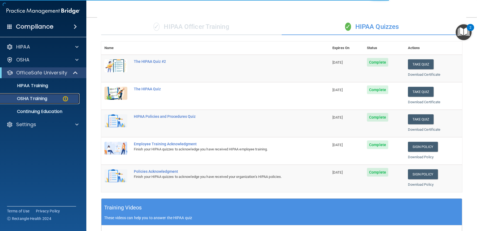
scroll to position [23, 0]
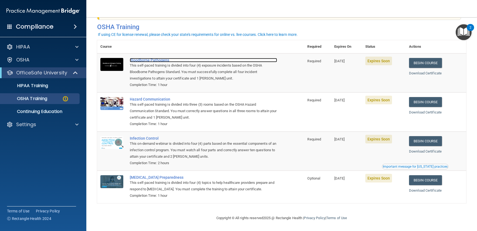
click at [154, 61] on div "Bloodborne Pathogens" at bounding box center [203, 60] width 147 height 4
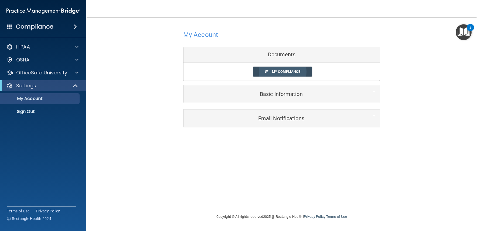
click at [277, 72] on span "My Compliance" at bounding box center [286, 72] width 28 height 4
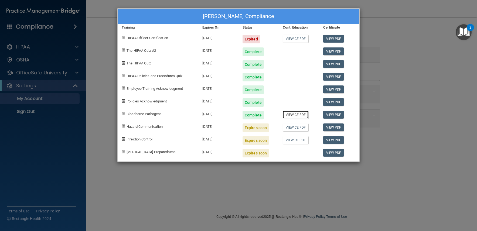
click at [288, 115] on link "View CE PDF" at bounding box center [296, 115] width 26 height 8
click at [29, 77] on div "[PERSON_NAME] Compliance Training Expires On Status Cont. Education Certificate…" at bounding box center [238, 115] width 477 height 231
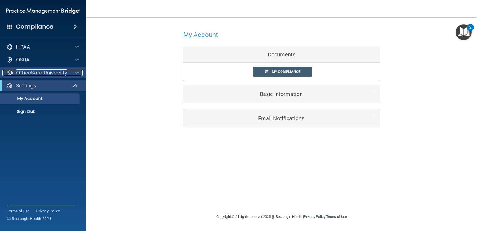
click at [75, 72] on span at bounding box center [76, 73] width 3 height 6
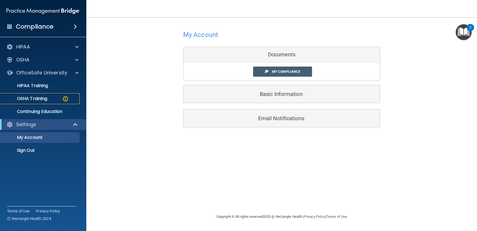
click at [66, 100] on img at bounding box center [65, 99] width 7 height 7
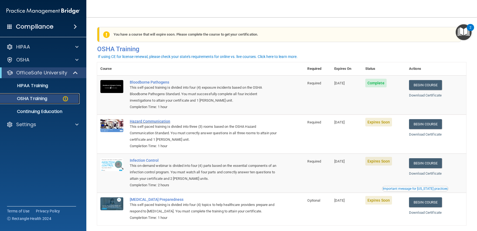
scroll to position [23, 0]
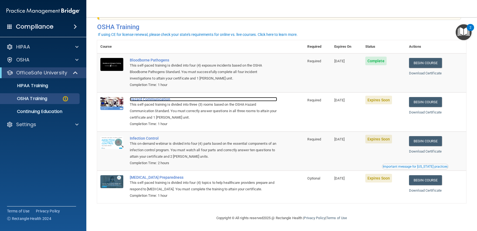
click at [142, 100] on div "Hazard Communication" at bounding box center [203, 99] width 147 height 4
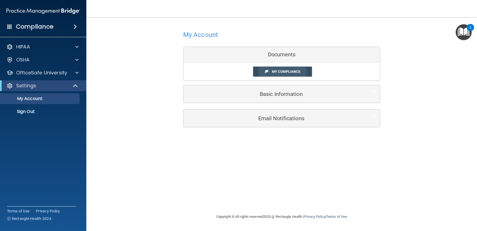
click at [274, 71] on span "My Compliance" at bounding box center [286, 72] width 28 height 4
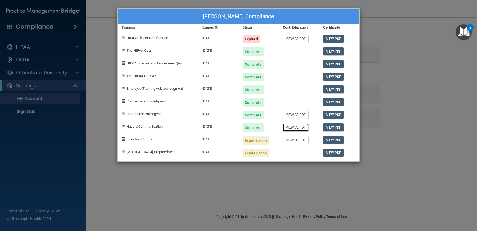
click at [298, 129] on link "View CE PDF" at bounding box center [296, 128] width 26 height 8
click at [78, 72] on div "[PERSON_NAME] Compliance Training Expires On Status Cont. Education Certificate…" at bounding box center [238, 115] width 477 height 231
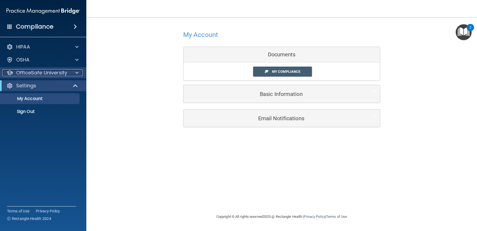
click at [76, 73] on span at bounding box center [76, 73] width 3 height 6
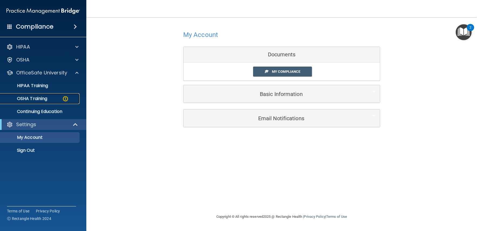
click at [63, 99] on img at bounding box center [65, 99] width 7 height 7
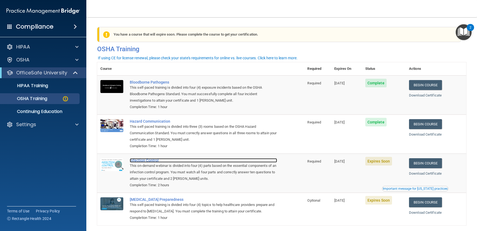
click at [144, 161] on div "Infection Control" at bounding box center [203, 161] width 147 height 4
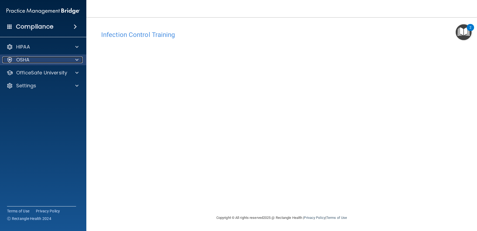
click at [75, 61] on span at bounding box center [76, 60] width 3 height 6
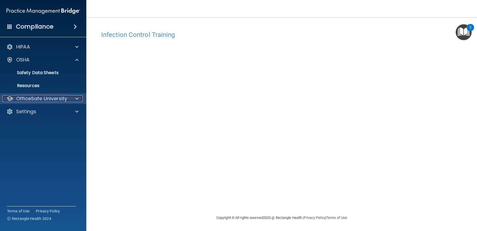
click at [77, 99] on span at bounding box center [76, 99] width 3 height 6
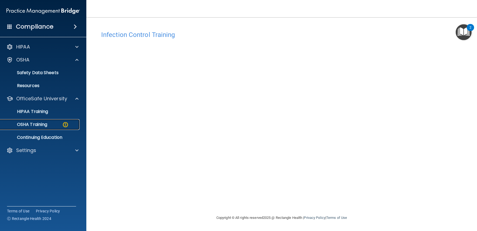
click at [55, 124] on div "OSHA Training" at bounding box center [41, 124] width 74 height 5
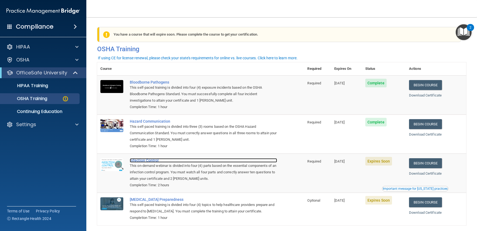
click at [141, 161] on div "Infection Control" at bounding box center [203, 161] width 147 height 4
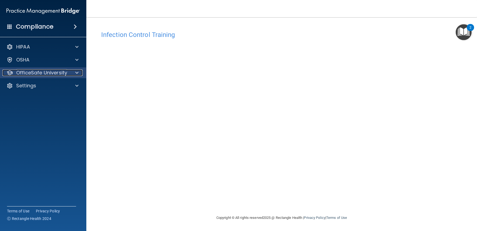
click at [77, 72] on span at bounding box center [76, 73] width 3 height 6
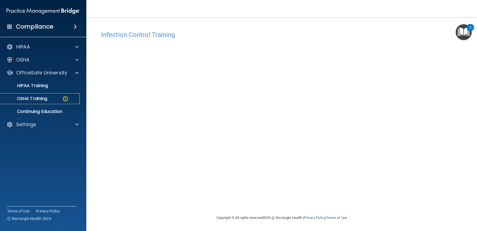
click at [55, 100] on div "OSHA Training" at bounding box center [41, 98] width 74 height 5
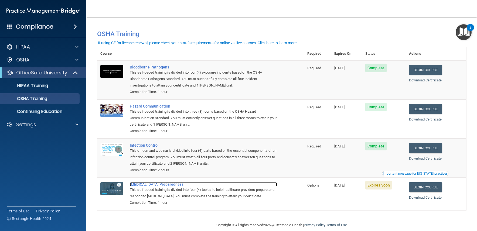
click at [151, 186] on div "[MEDICAL_DATA] Preparedness" at bounding box center [203, 185] width 147 height 4
click at [164, 189] on div "This self-paced training is divided into four (4) topics to help healthcare pro…" at bounding box center [203, 193] width 147 height 13
click at [163, 186] on div "[MEDICAL_DATA] Preparedness" at bounding box center [203, 185] width 147 height 4
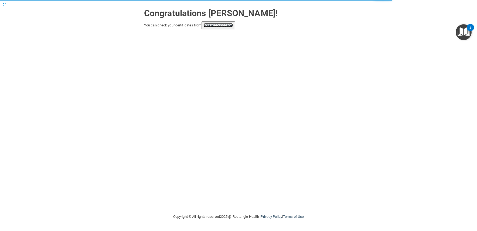
click at [219, 25] on link "your account page!" at bounding box center [218, 25] width 29 height 4
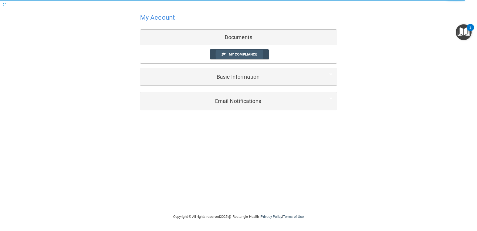
click at [232, 55] on span "My Compliance" at bounding box center [243, 54] width 28 height 4
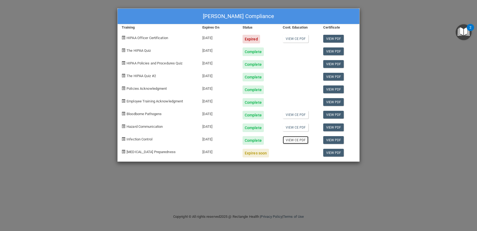
click at [288, 141] on link "View CE PDF" at bounding box center [296, 140] width 26 height 8
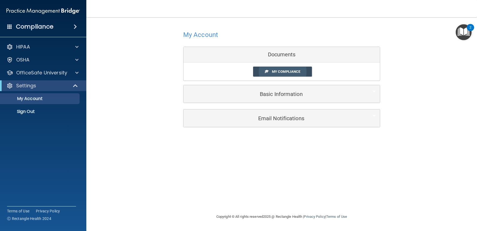
click at [275, 72] on span "My Compliance" at bounding box center [286, 72] width 28 height 4
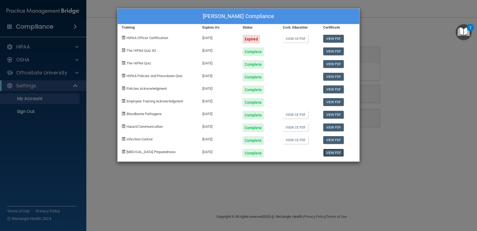
click at [331, 152] on link "View PDF" at bounding box center [334, 153] width 21 height 8
click at [76, 73] on div "[PERSON_NAME] Compliance Training Expires On Status Cont. Education Certificate…" at bounding box center [238, 115] width 477 height 231
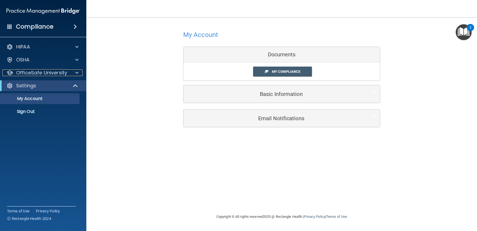
click at [76, 73] on span at bounding box center [76, 73] width 3 height 6
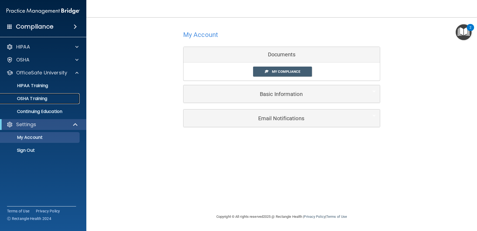
click at [44, 97] on p "OSHA Training" at bounding box center [26, 98] width 44 height 5
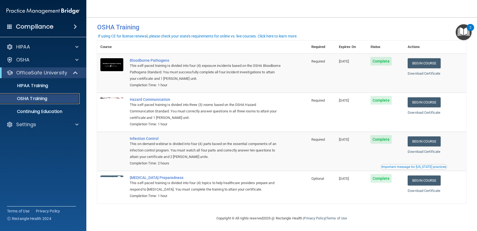
scroll to position [8, 0]
